Goal: Information Seeking & Learning: Learn about a topic

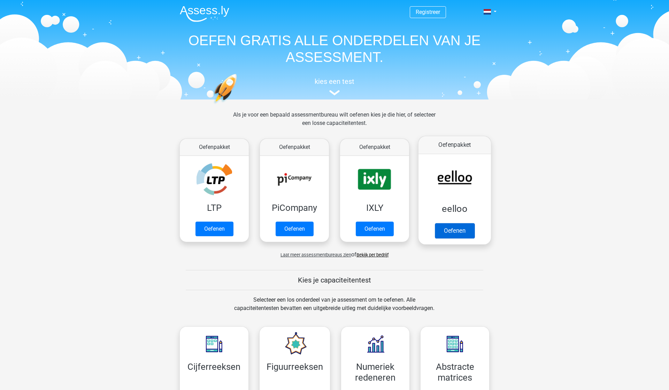
click at [461, 232] on link "Oefenen" at bounding box center [455, 230] width 40 height 15
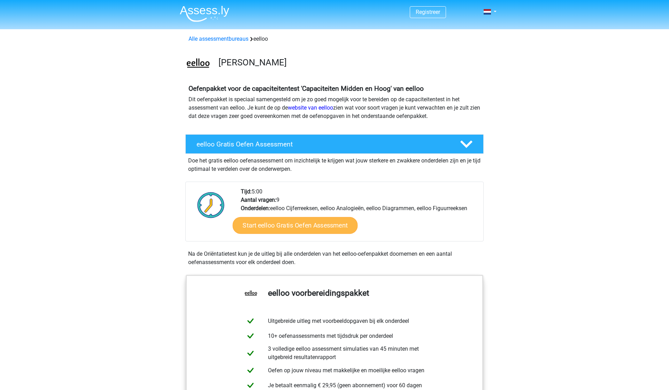
click at [293, 230] on link "Start eelloo Gratis Oefen Assessment" at bounding box center [295, 225] width 125 height 17
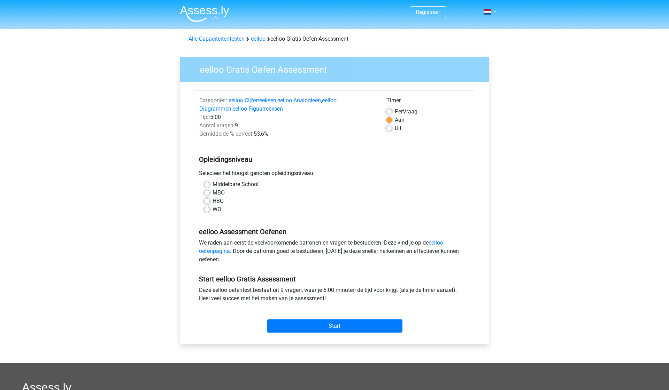
click at [219, 188] on label "Middelbare School" at bounding box center [235, 184] width 46 height 8
click at [210, 187] on input "Middelbare School" at bounding box center [207, 183] width 6 height 7
radio input "true"
click at [221, 194] on label "MBO" at bounding box center [218, 193] width 12 height 8
click at [210, 194] on input "MBO" at bounding box center [207, 192] width 6 height 7
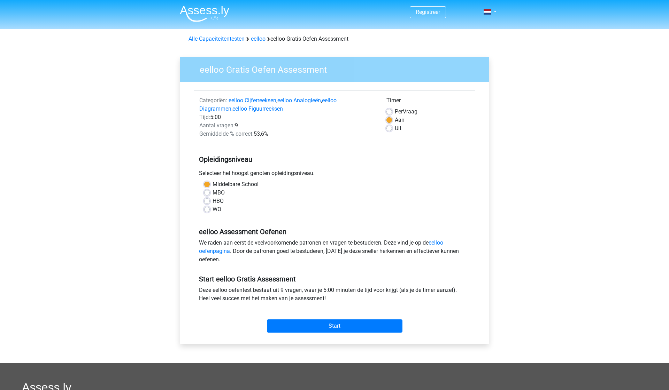
radio input "true"
click at [307, 330] on input "Start" at bounding box center [335, 326] width 136 height 13
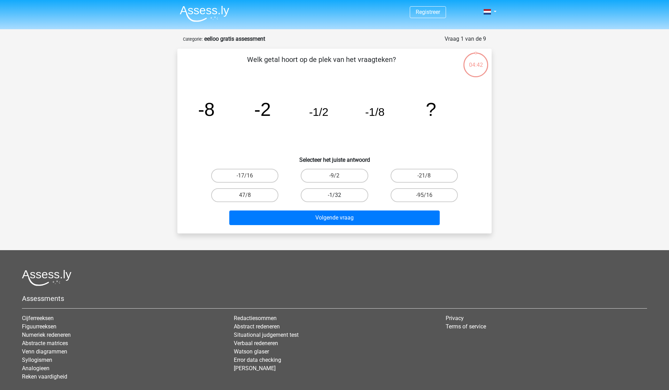
click at [355, 195] on label "-1/32" at bounding box center [334, 195] width 67 height 14
click at [339, 195] on input "-1/32" at bounding box center [336, 197] width 5 height 5
radio input "true"
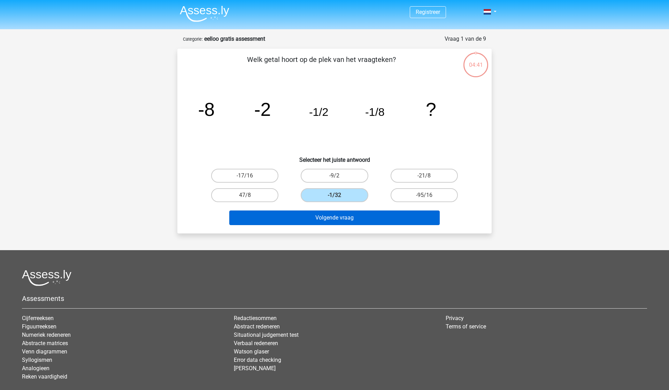
click at [356, 222] on button "Volgende vraag" at bounding box center [334, 218] width 211 height 15
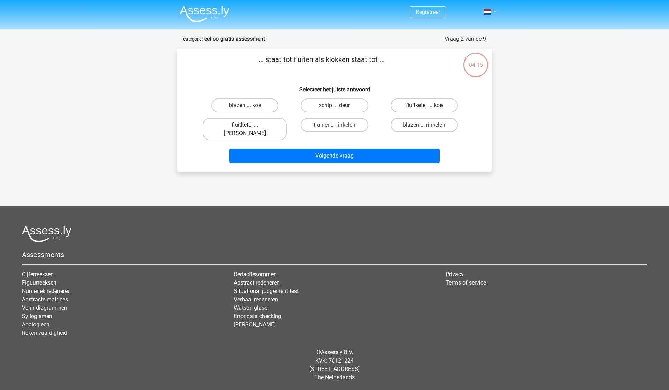
click at [249, 128] on label "fluitketel ... luiden" at bounding box center [245, 129] width 84 height 22
click at [249, 128] on input "fluitketel ... luiden" at bounding box center [247, 127] width 5 height 5
radio input "true"
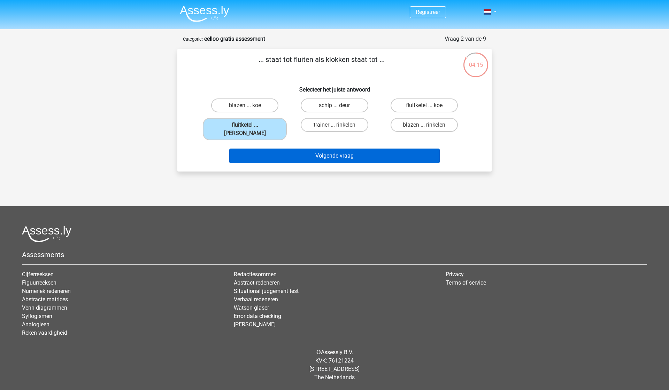
click at [265, 149] on button "Volgende vraag" at bounding box center [334, 156] width 211 height 15
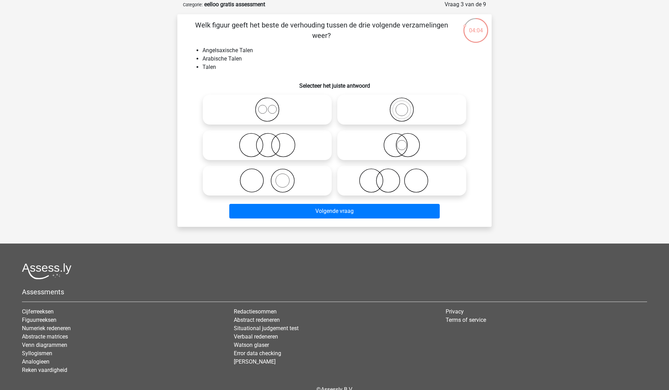
scroll to position [30, 0]
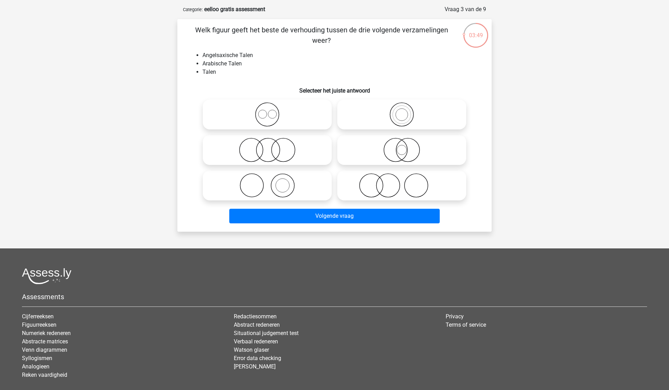
click at [248, 111] on icon at bounding box center [267, 114] width 123 height 24
click at [267, 111] on input "radio" at bounding box center [269, 109] width 5 height 5
radio input "true"
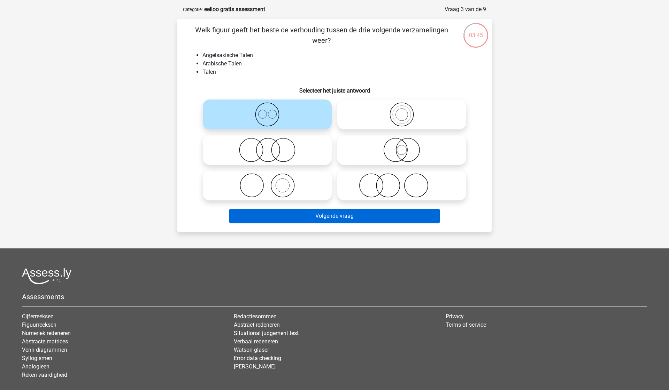
click at [285, 212] on button "Volgende vraag" at bounding box center [334, 216] width 211 height 15
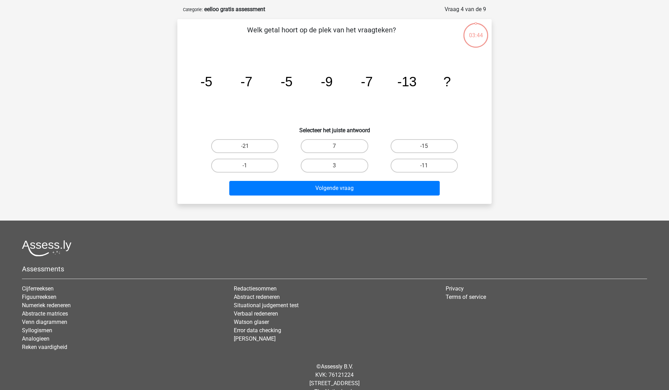
scroll to position [35, 0]
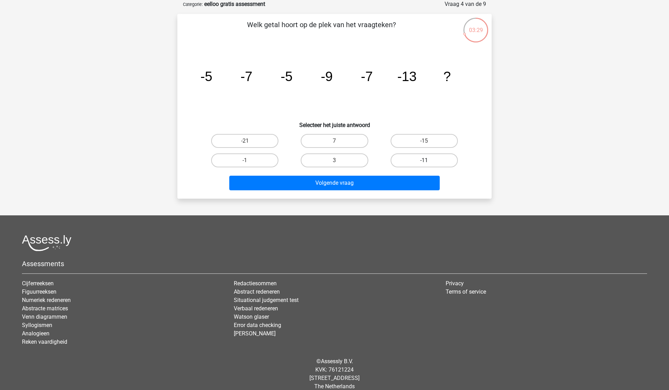
click at [408, 157] on label "-11" at bounding box center [423, 161] width 67 height 14
click at [424, 161] on input "-11" at bounding box center [426, 163] width 5 height 5
radio input "true"
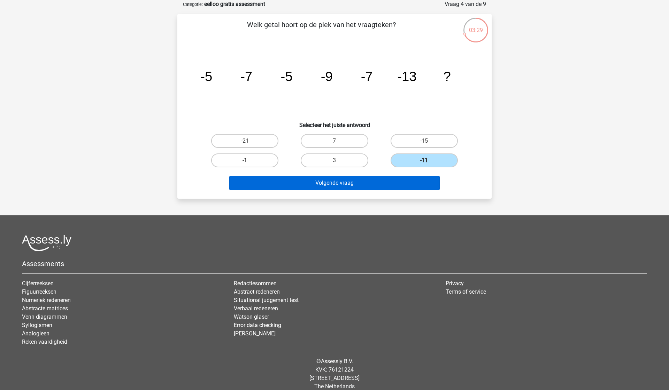
click at [393, 190] on button "Volgende vraag" at bounding box center [334, 183] width 211 height 15
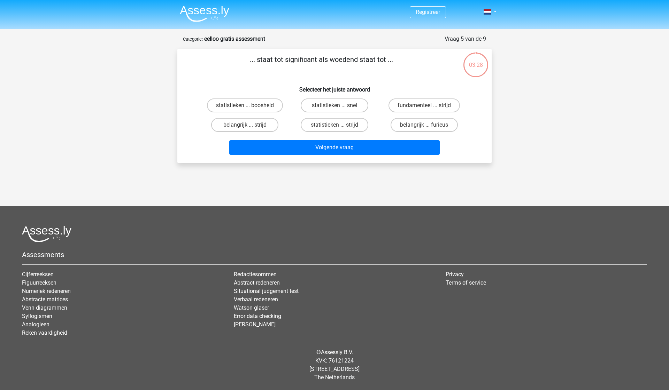
scroll to position [0, 0]
click at [325, 124] on label "statistieken ... strijd" at bounding box center [334, 125] width 67 height 14
click at [334, 125] on input "statistieken ... strijd" at bounding box center [336, 127] width 5 height 5
radio input "true"
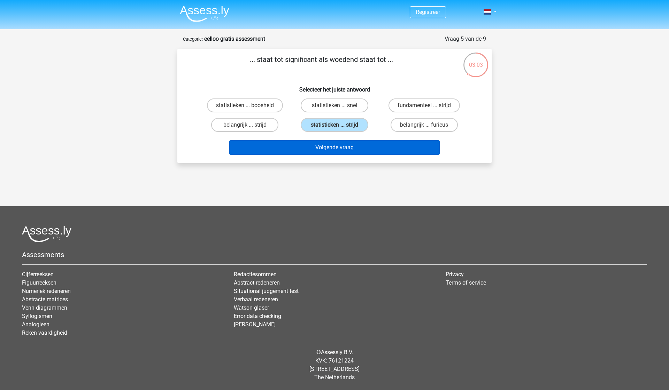
click at [335, 146] on button "Volgende vraag" at bounding box center [334, 147] width 211 height 15
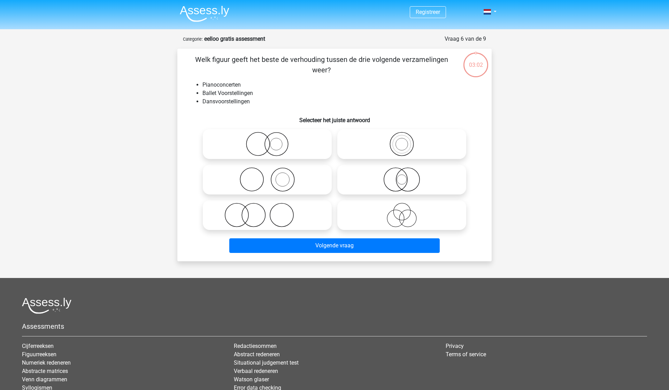
scroll to position [35, 0]
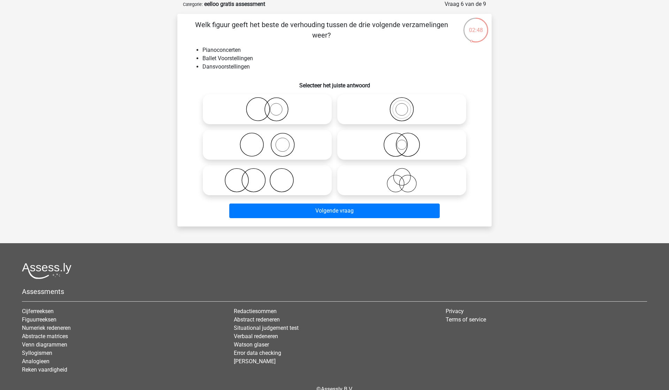
click at [295, 170] on icon at bounding box center [267, 180] width 123 height 24
click at [272, 172] on input "radio" at bounding box center [269, 174] width 5 height 5
radio input "true"
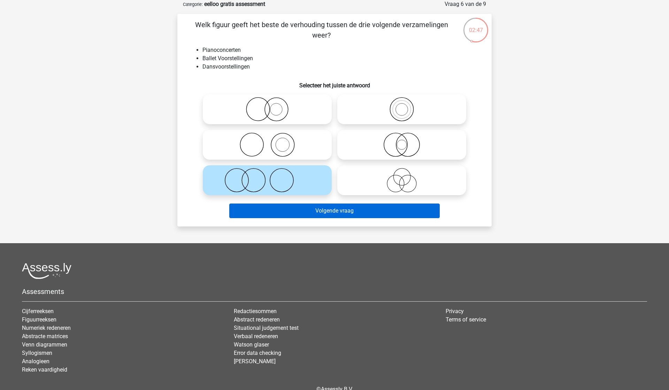
click at [305, 209] on button "Volgende vraag" at bounding box center [334, 211] width 211 height 15
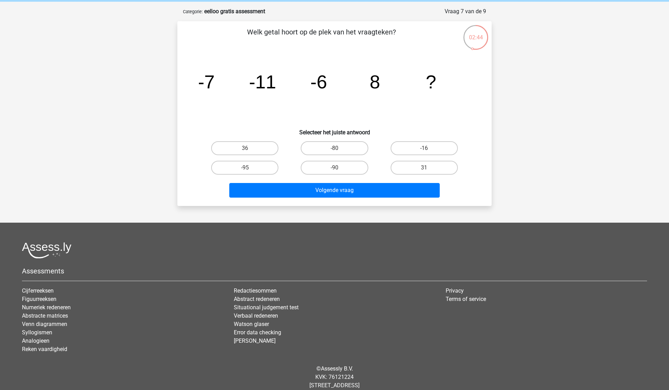
scroll to position [25, 0]
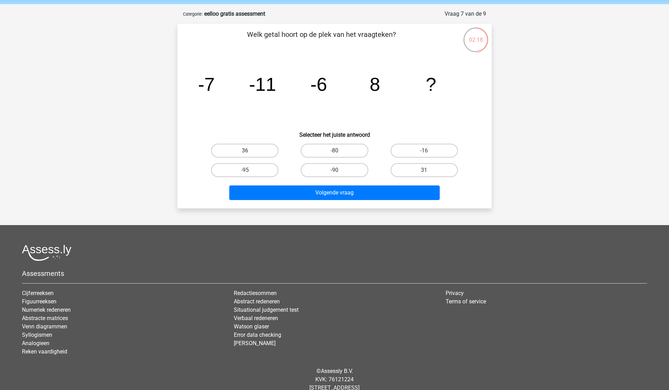
click at [245, 147] on label "36" at bounding box center [244, 151] width 67 height 14
click at [245, 151] on input "36" at bounding box center [247, 153] width 5 height 5
radio input "true"
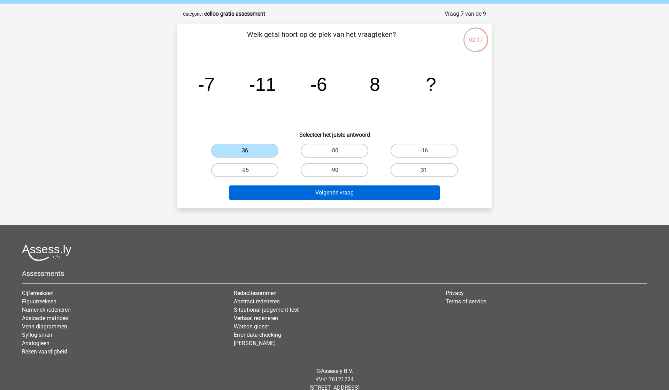
click at [278, 192] on button "Volgende vraag" at bounding box center [334, 193] width 211 height 15
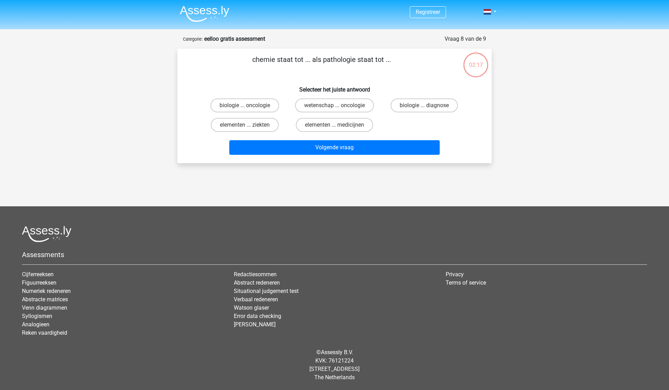
scroll to position [0, 0]
click at [259, 126] on label "elementen ... ziekten" at bounding box center [245, 125] width 68 height 14
click at [249, 126] on input "elementen ... ziekten" at bounding box center [247, 127] width 5 height 5
radio input "true"
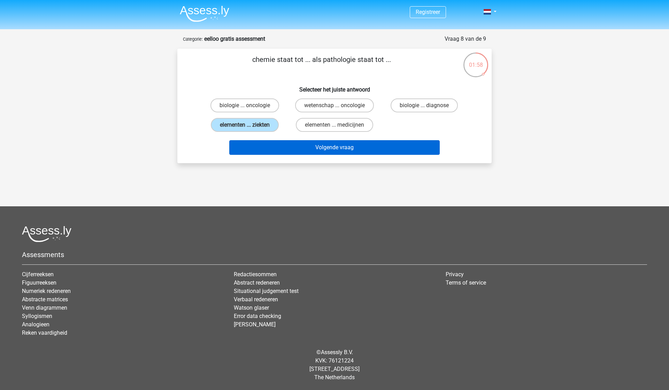
click at [369, 140] on button "Volgende vraag" at bounding box center [334, 147] width 211 height 15
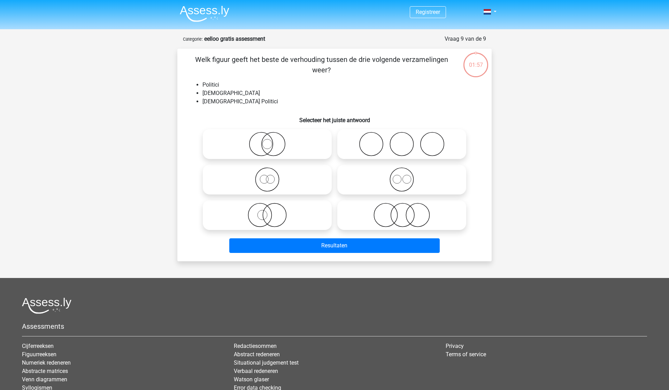
scroll to position [35, 0]
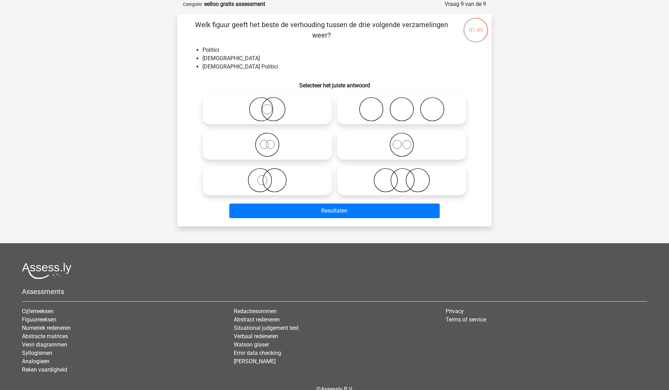
click at [285, 185] on icon at bounding box center [267, 180] width 123 height 24
click at [272, 177] on input "radio" at bounding box center [269, 174] width 5 height 5
radio input "true"
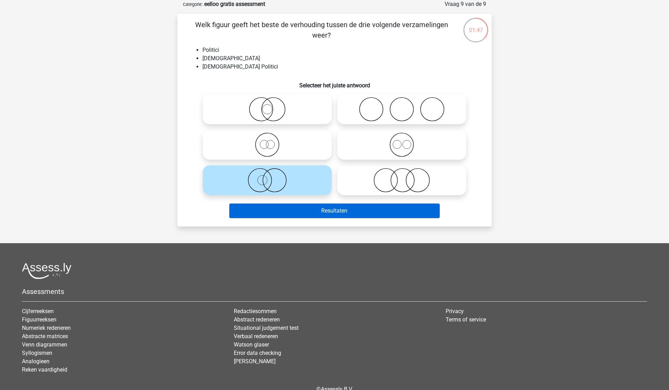
click at [300, 207] on button "Resultaten" at bounding box center [334, 211] width 211 height 15
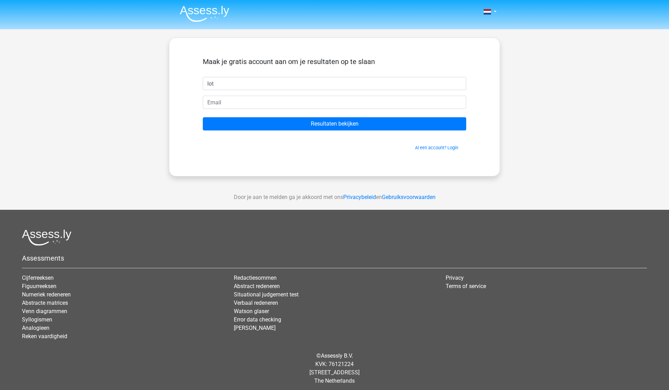
type input "lot"
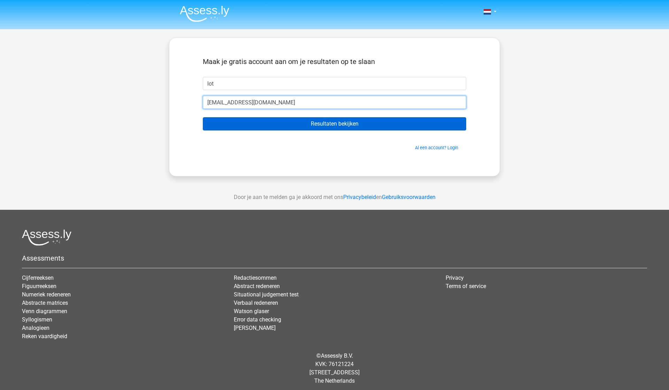
type input "lottevtilburg@gmail.com"
click at [302, 126] on input "Resultaten bekijken" at bounding box center [334, 123] width 263 height 13
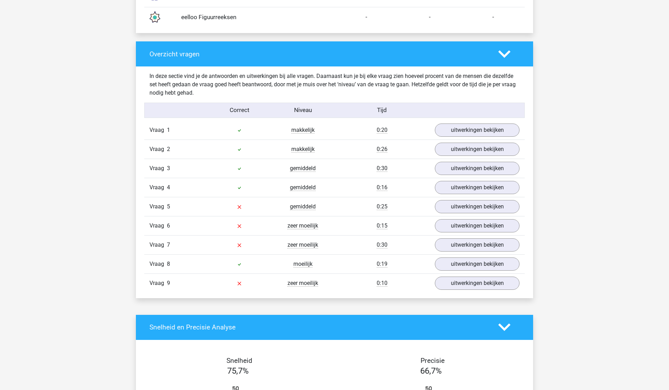
scroll to position [675, 0]
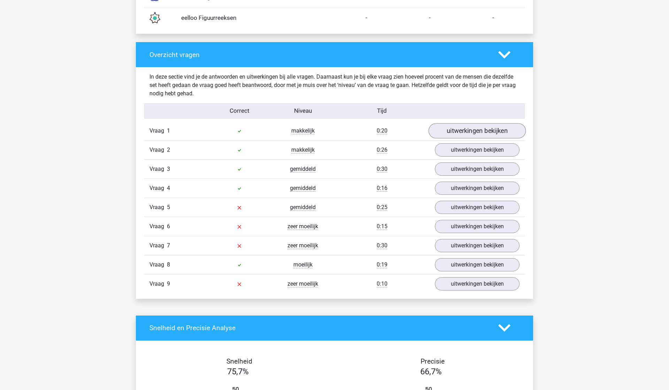
click at [484, 136] on link "uitwerkingen bekijken" at bounding box center [476, 130] width 97 height 15
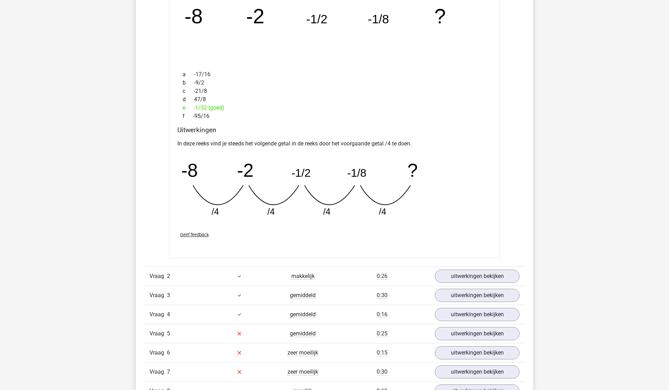
scroll to position [873, 0]
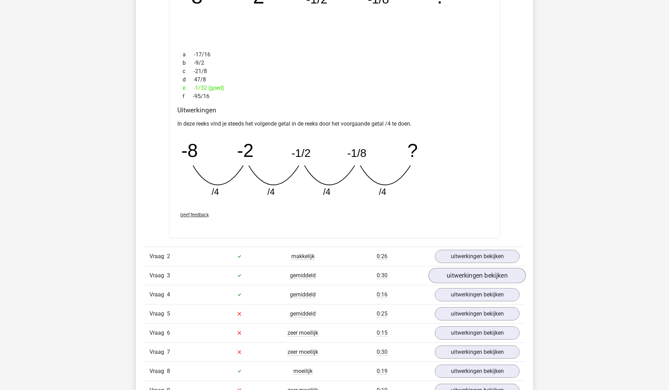
click at [467, 277] on link "uitwerkingen bekijken" at bounding box center [476, 275] width 97 height 15
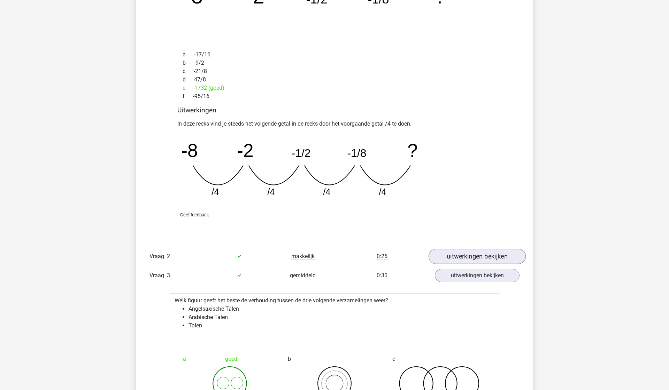
click at [465, 257] on link "uitwerkingen bekijken" at bounding box center [476, 256] width 97 height 15
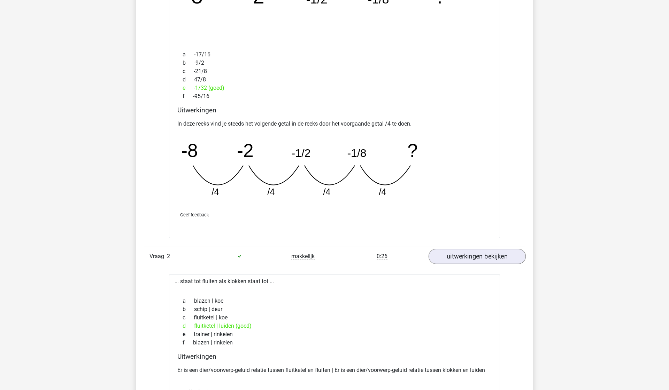
click at [465, 257] on link "uitwerkingen bekijken" at bounding box center [476, 256] width 97 height 15
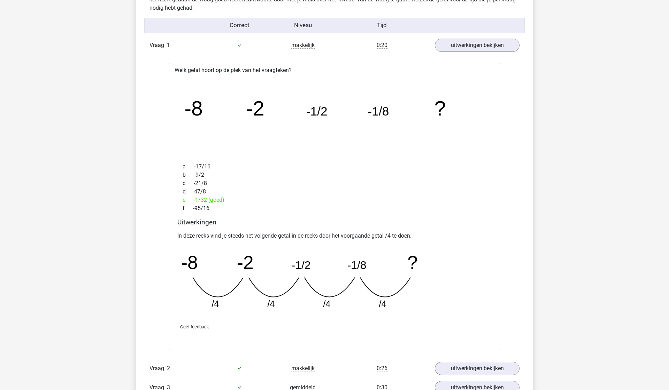
scroll to position [741, 0]
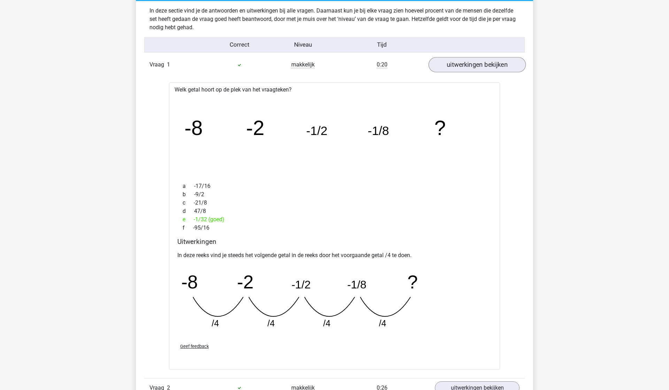
click at [472, 71] on link "uitwerkingen bekijken" at bounding box center [476, 64] width 97 height 15
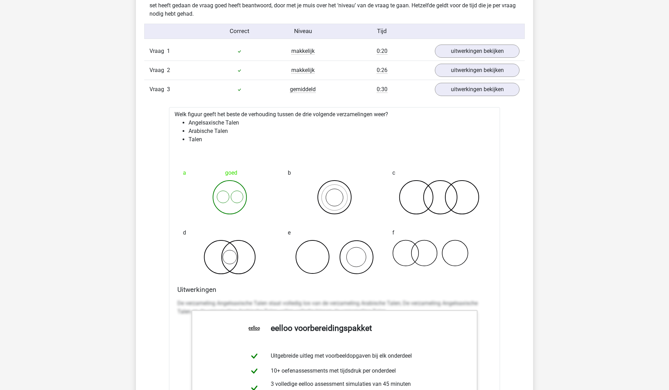
scroll to position [754, 0]
click at [486, 93] on link "uitwerkingen bekijken" at bounding box center [476, 90] width 97 height 15
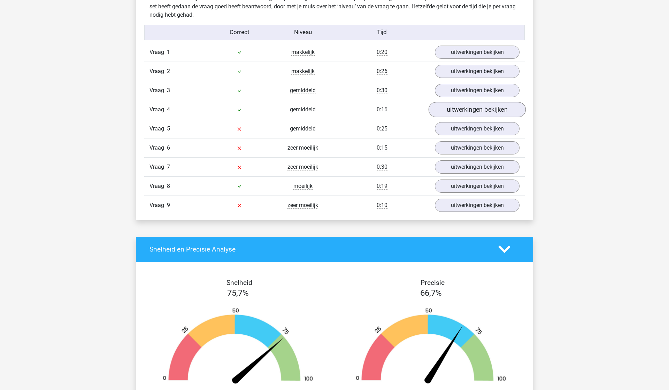
click at [478, 110] on link "uitwerkingen bekijken" at bounding box center [476, 109] width 97 height 15
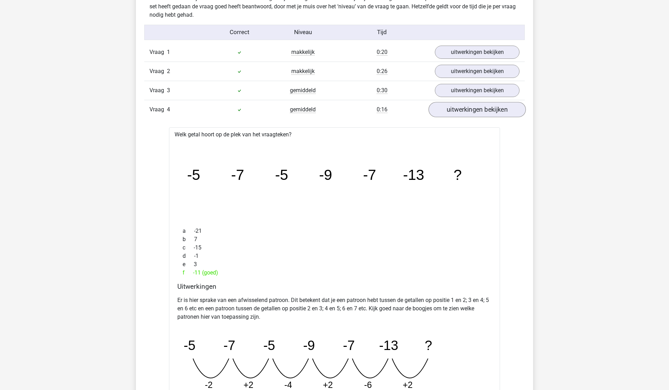
click at [478, 110] on link "uitwerkingen bekijken" at bounding box center [476, 109] width 97 height 15
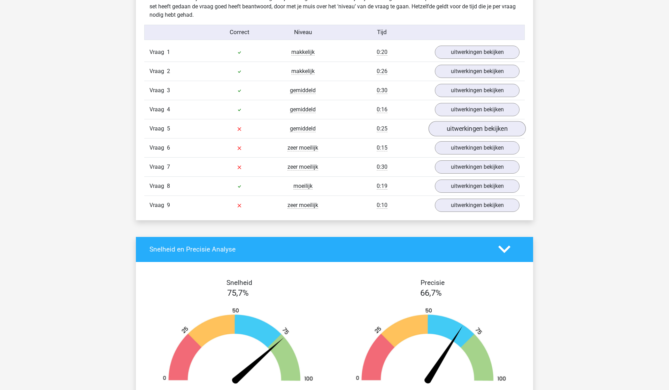
click at [482, 132] on link "uitwerkingen bekijken" at bounding box center [476, 128] width 97 height 15
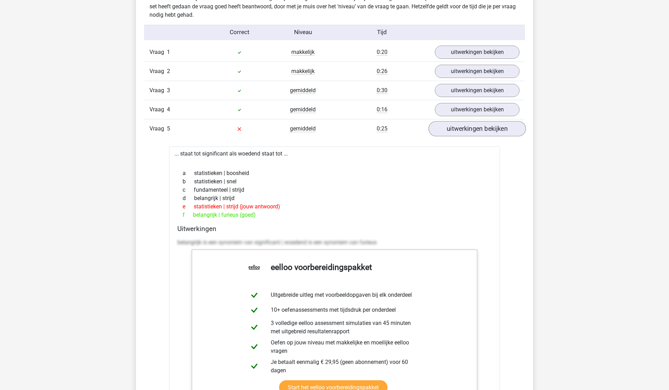
click at [481, 131] on link "uitwerkingen bekijken" at bounding box center [476, 128] width 97 height 15
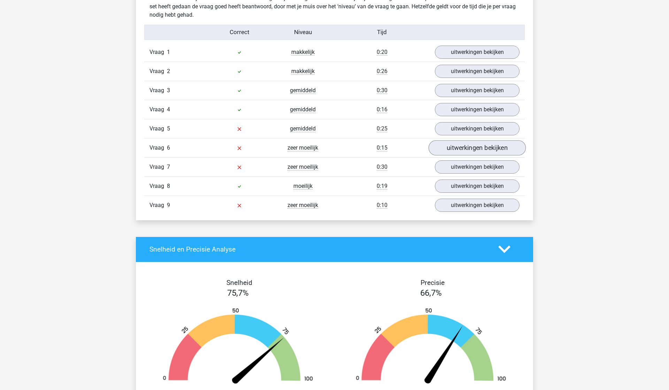
click at [485, 153] on link "uitwerkingen bekijken" at bounding box center [476, 147] width 97 height 15
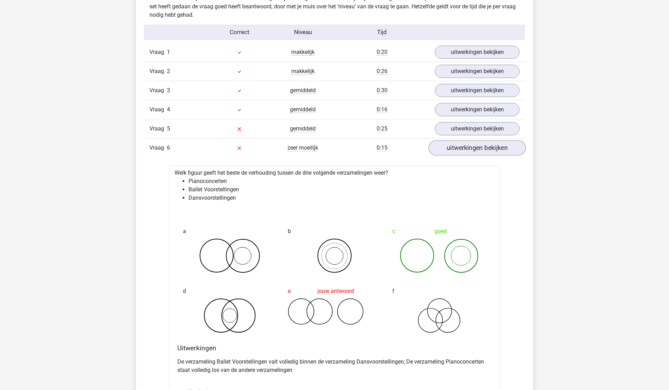
click at [485, 152] on link "uitwerkingen bekijken" at bounding box center [476, 147] width 97 height 15
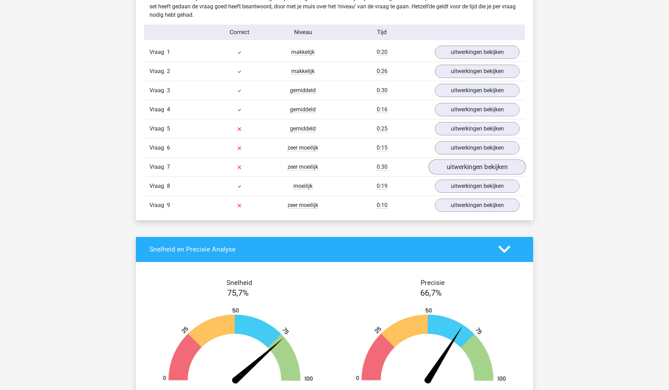
click at [481, 170] on link "uitwerkingen bekijken" at bounding box center [476, 167] width 97 height 15
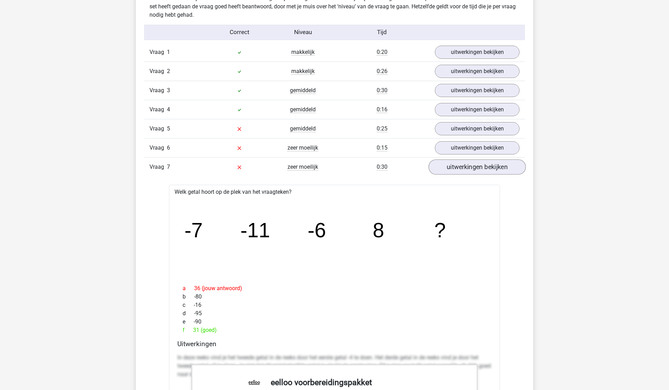
click at [481, 170] on link "uitwerkingen bekijken" at bounding box center [476, 167] width 97 height 15
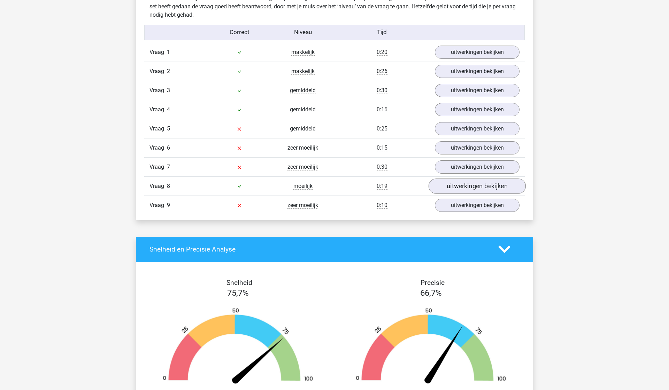
click at [482, 185] on link "uitwerkingen bekijken" at bounding box center [476, 186] width 97 height 15
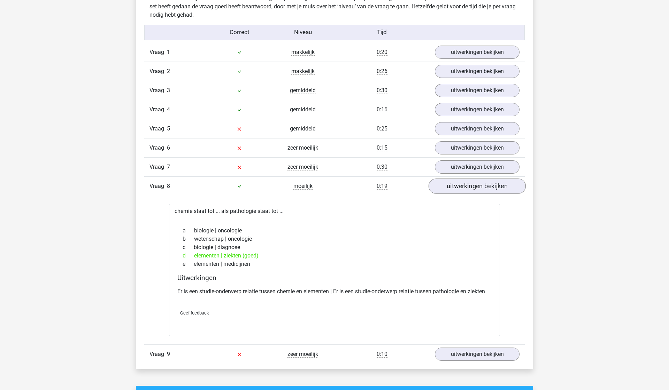
click at [482, 186] on link "uitwerkingen bekijken" at bounding box center [476, 186] width 97 height 15
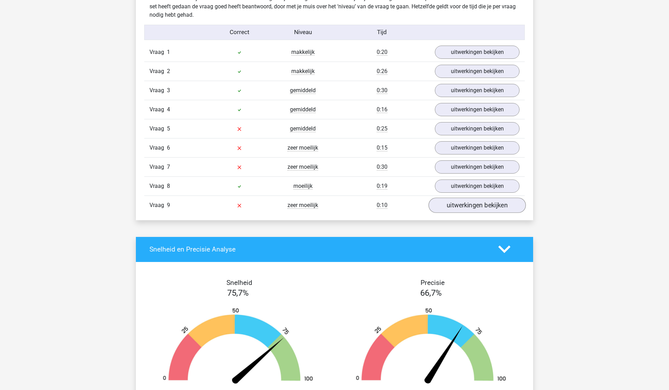
click at [477, 209] on link "uitwerkingen bekijken" at bounding box center [476, 205] width 97 height 15
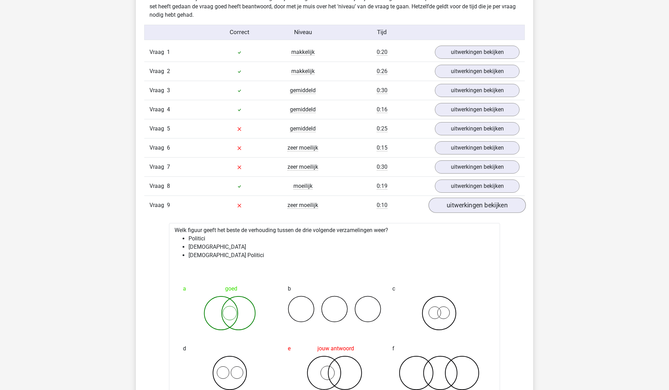
click at [477, 209] on link "uitwerkingen bekijken" at bounding box center [476, 205] width 97 height 15
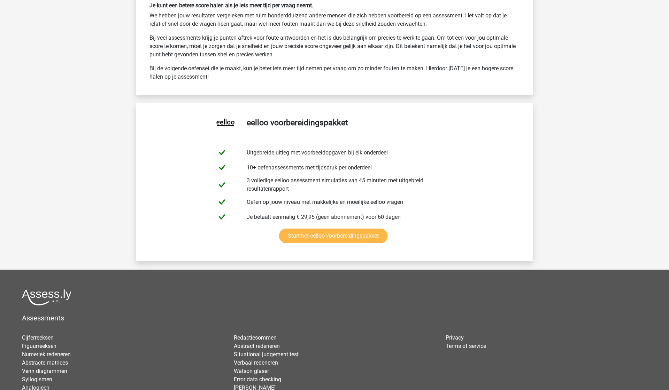
scroll to position [1246, 0]
